Goal: Go to known website

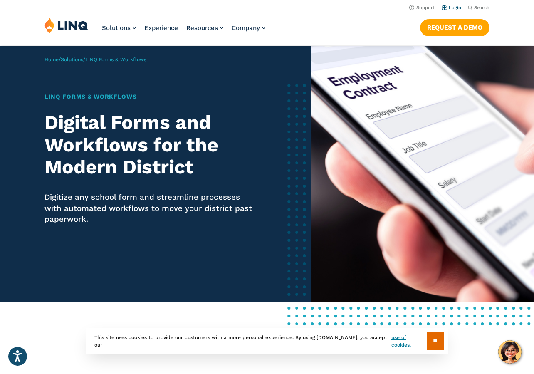
click at [452, 8] on link "Login" at bounding box center [452, 7] width 20 height 5
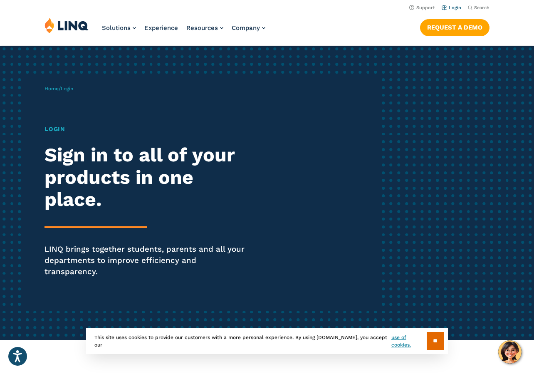
click at [449, 10] on li "Login" at bounding box center [452, 6] width 20 height 9
click at [450, 9] on link "Login" at bounding box center [452, 7] width 20 height 5
click at [440, 339] on input "**" at bounding box center [435, 341] width 17 height 18
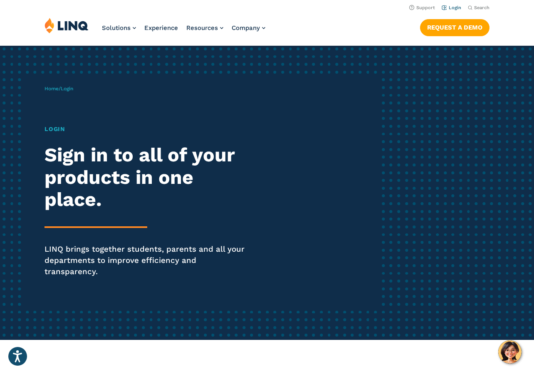
click at [445, 9] on link "Login" at bounding box center [452, 7] width 20 height 5
click at [64, 128] on h1 "Login" at bounding box center [148, 129] width 206 height 9
click at [58, 130] on h1 "Login" at bounding box center [148, 129] width 206 height 9
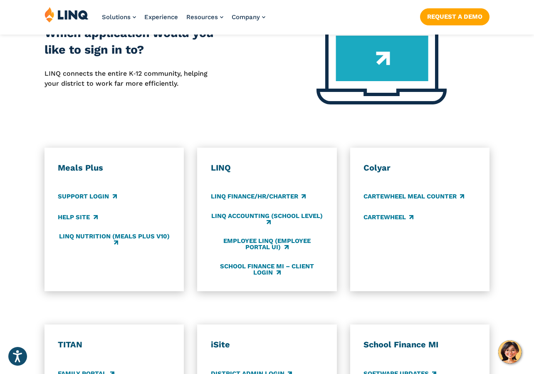
scroll to position [416, 0]
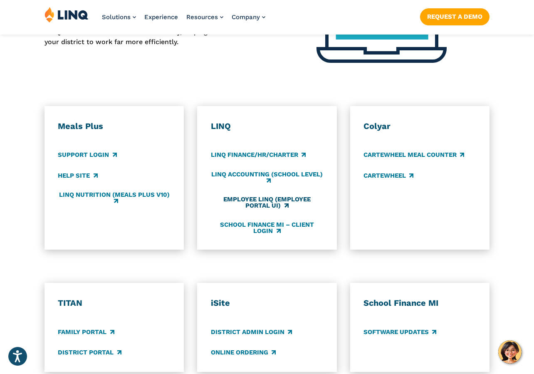
click at [254, 196] on link "Employee LINQ (Employee Portal UI)" at bounding box center [267, 203] width 113 height 14
click at [279, 221] on link "School Finance MI – Client Login" at bounding box center [267, 228] width 113 height 14
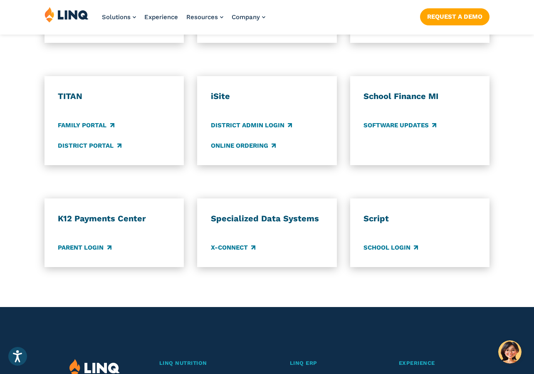
scroll to position [624, 0]
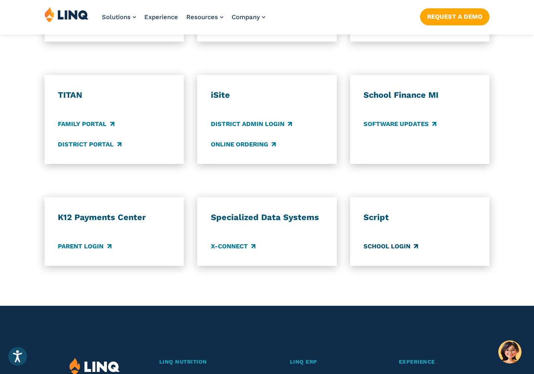
click at [376, 242] on link "School Login" at bounding box center [391, 246] width 54 height 9
